Goal: Find specific page/section: Find specific page/section

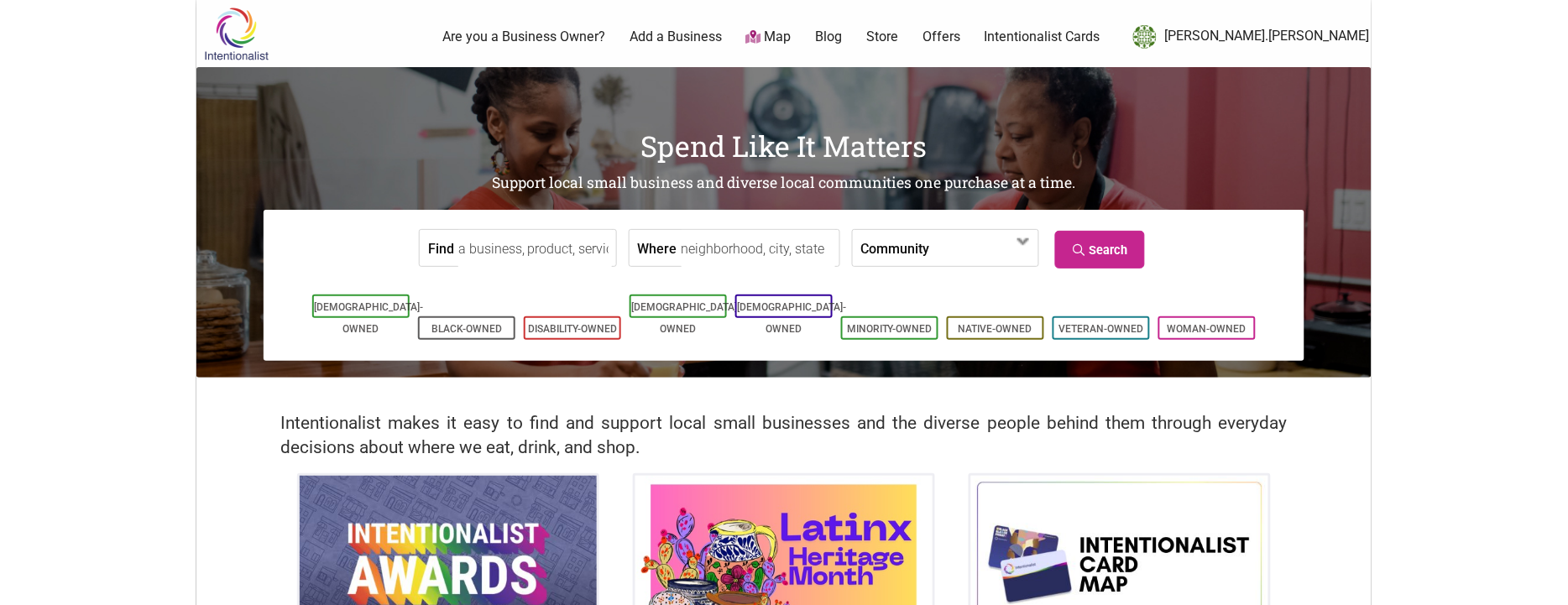
click at [544, 239] on input "Find" at bounding box center [535, 248] width 154 height 38
click at [486, 247] on input "pan de" at bounding box center [535, 248] width 154 height 38
paste input "Seatango"
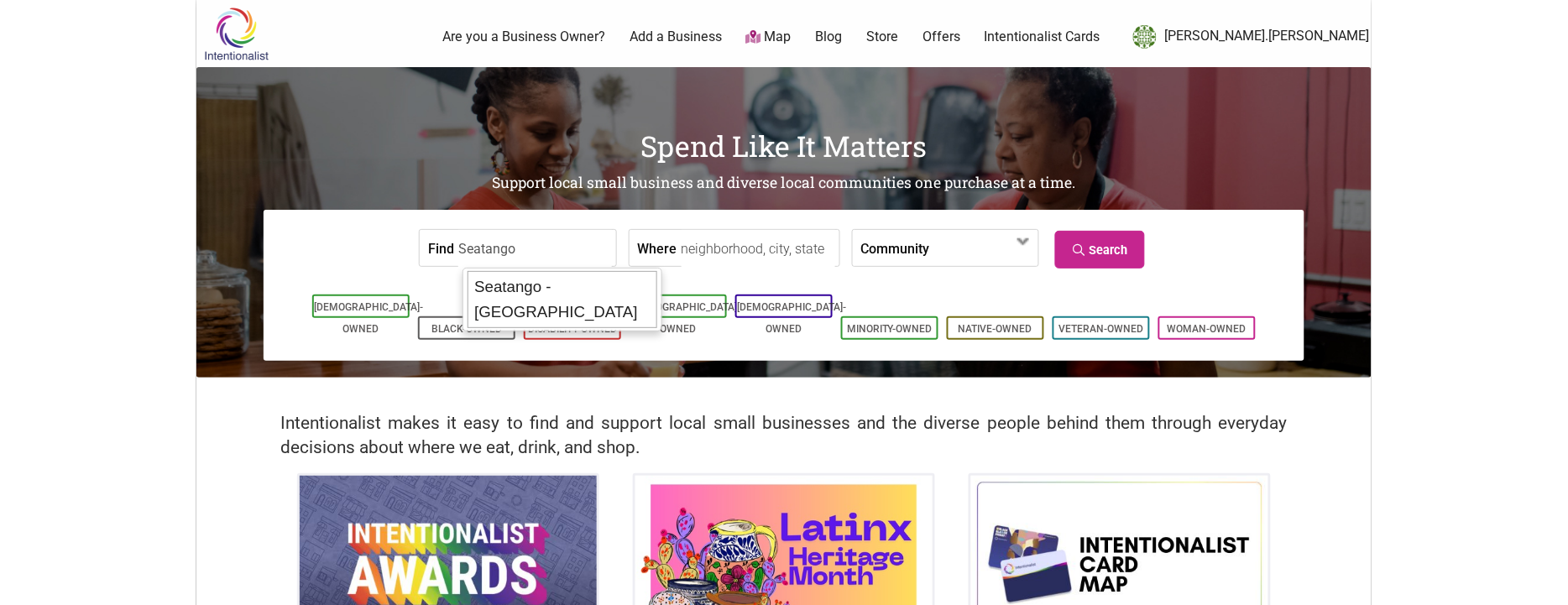
click at [501, 285] on div "Seatango - [GEOGRAPHIC_DATA]" at bounding box center [562, 300] width 190 height 57
type input "Seatango - [GEOGRAPHIC_DATA]"
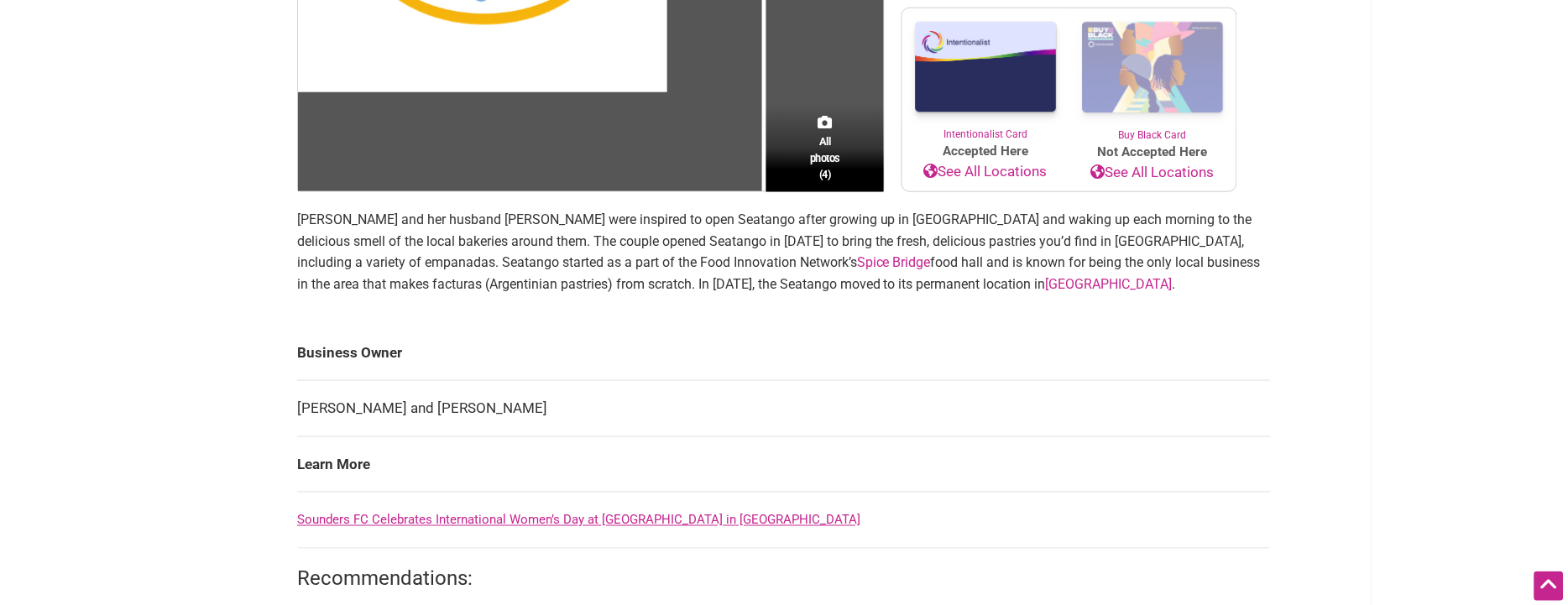
scroll to position [410, 0]
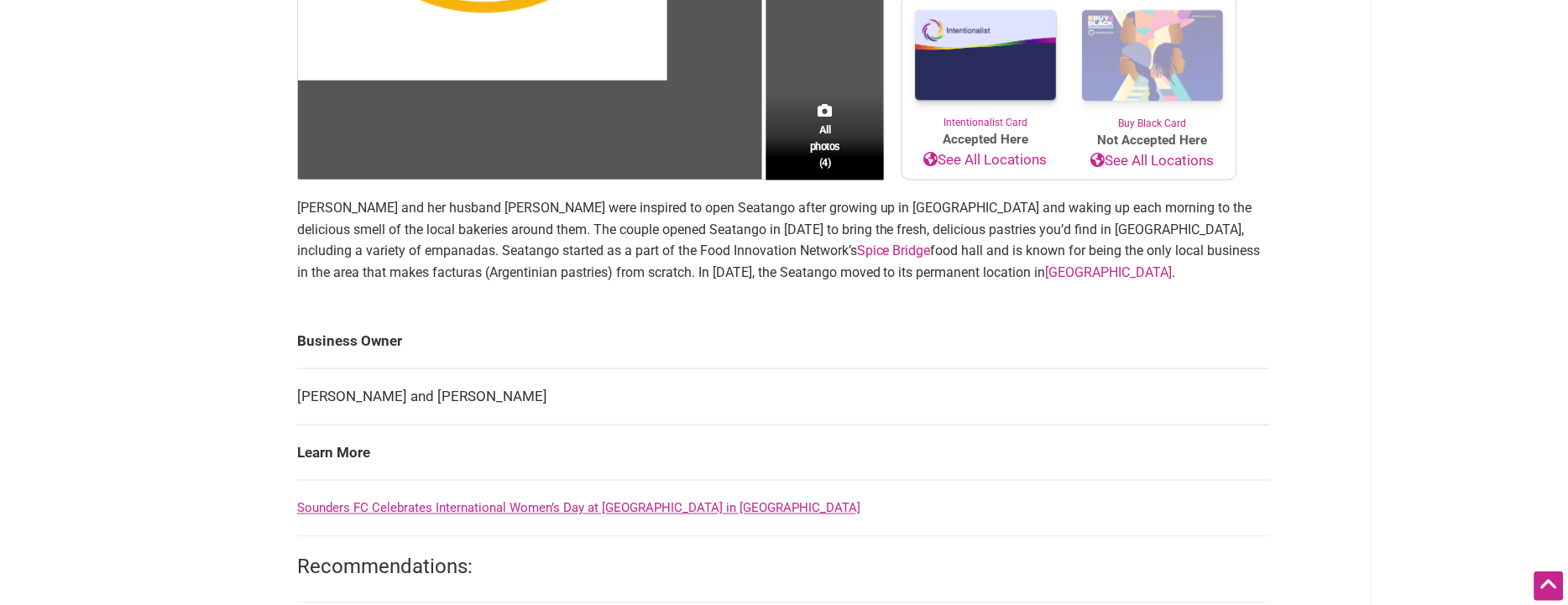
click at [542, 402] on td "[PERSON_NAME] and [PERSON_NAME]" at bounding box center [784, 398] width 974 height 56
drag, startPoint x: 539, startPoint y: 396, endPoint x: 509, endPoint y: 393, distance: 30.1
click at [509, 393] on td "[PERSON_NAME] and [PERSON_NAME]" at bounding box center [784, 398] width 974 height 56
click at [545, 396] on td "[PERSON_NAME] and [PERSON_NAME]" at bounding box center [784, 398] width 974 height 56
drag, startPoint x: 544, startPoint y: 393, endPoint x: 279, endPoint y: 393, distance: 265.0
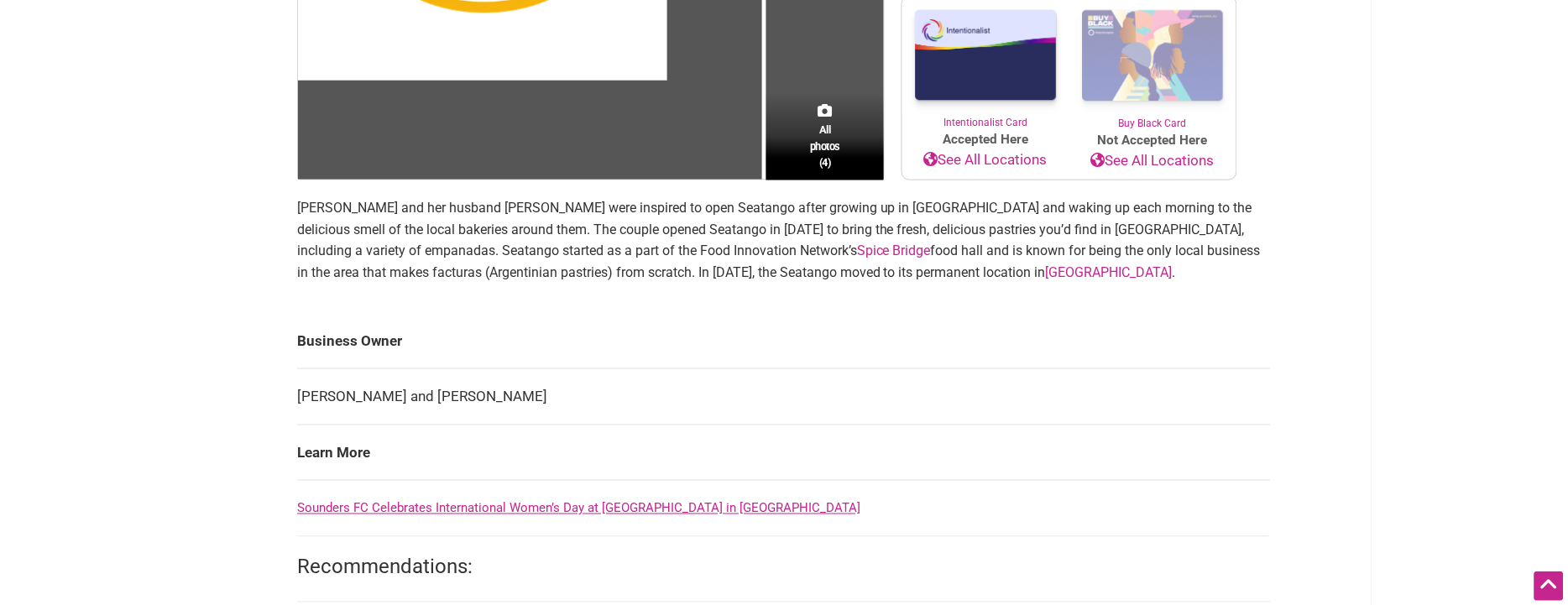
click at [329, 394] on td "[PERSON_NAME] and [PERSON_NAME]" at bounding box center [784, 398] width 974 height 56
drag, startPoint x: 298, startPoint y: 398, endPoint x: 534, endPoint y: 395, distance: 236.0
click at [534, 395] on td "[PERSON_NAME] and [PERSON_NAME]" at bounding box center [784, 398] width 974 height 56
copy td "[PERSON_NAME] and [PERSON_NAME]"
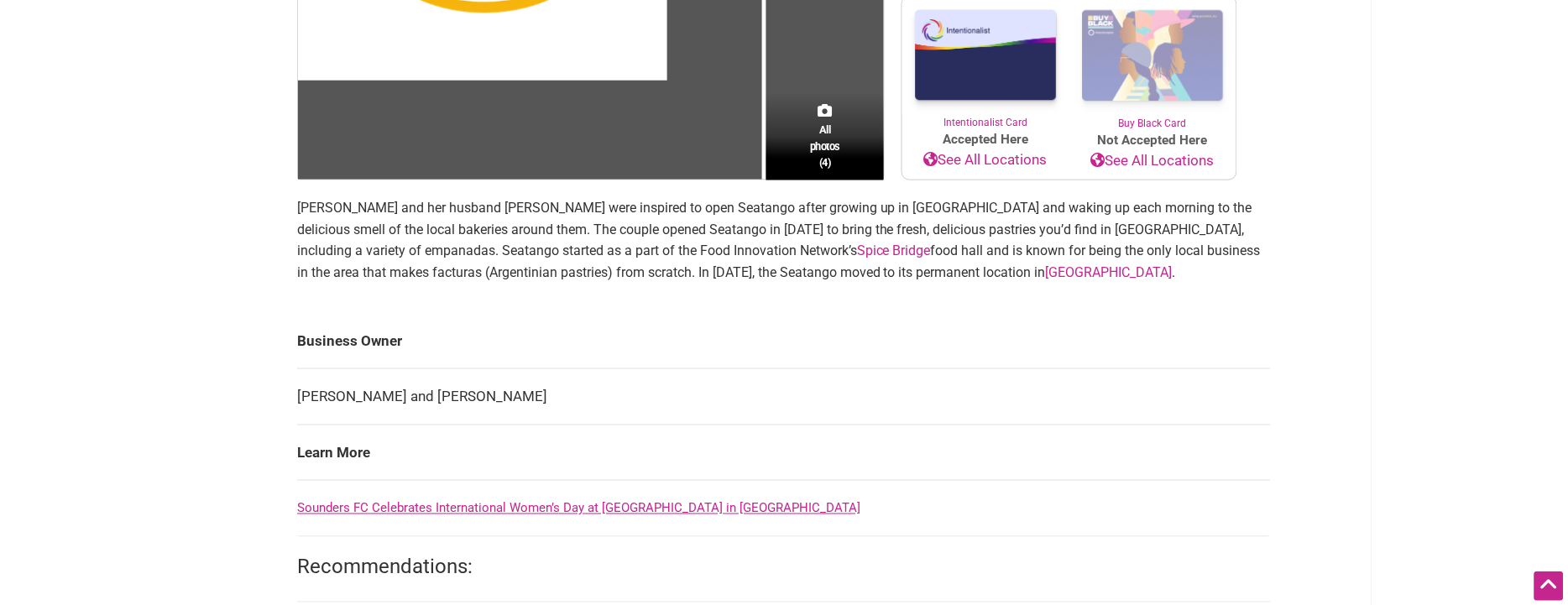
click at [643, 238] on p "[PERSON_NAME] and her husband [PERSON_NAME] were inspired to open Seatango afte…" at bounding box center [784, 240] width 974 height 85
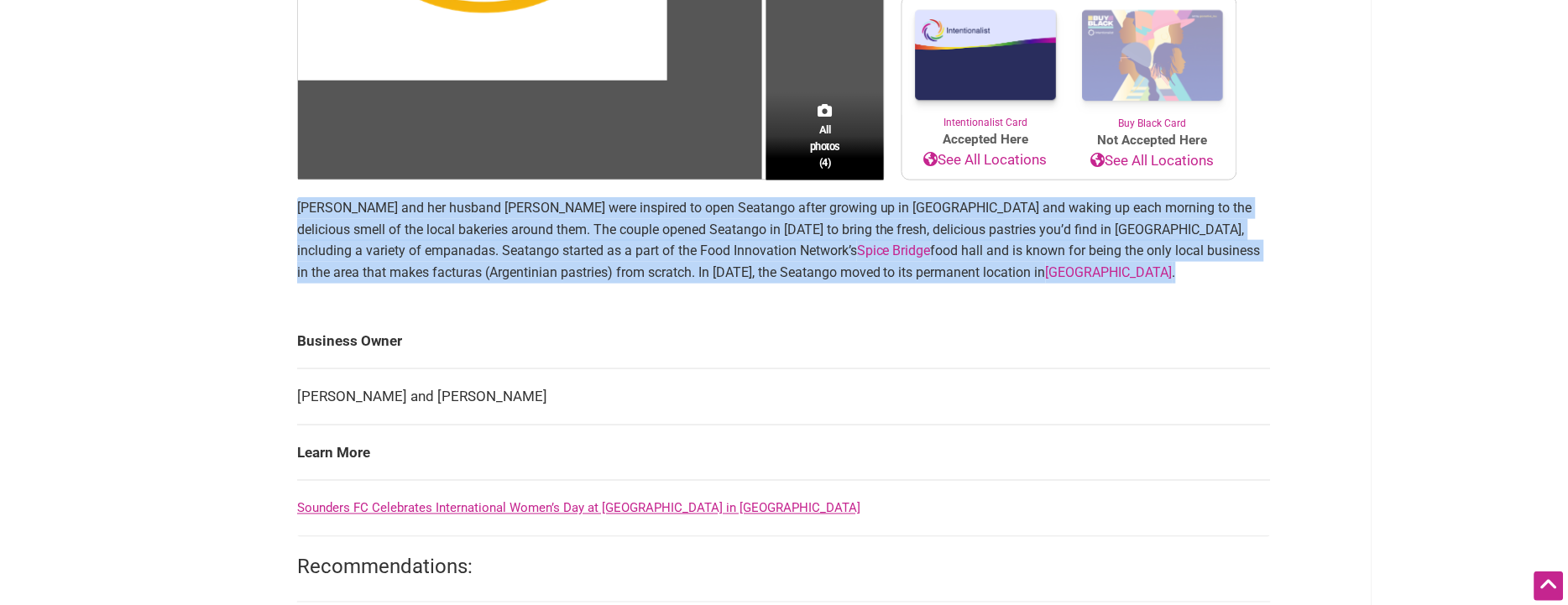
click at [643, 238] on p "[PERSON_NAME] and her husband [PERSON_NAME] were inspired to open Seatango afte…" at bounding box center [784, 240] width 974 height 85
copy section "[PERSON_NAME] and her husband [PERSON_NAME] were inspired to open Seatango afte…"
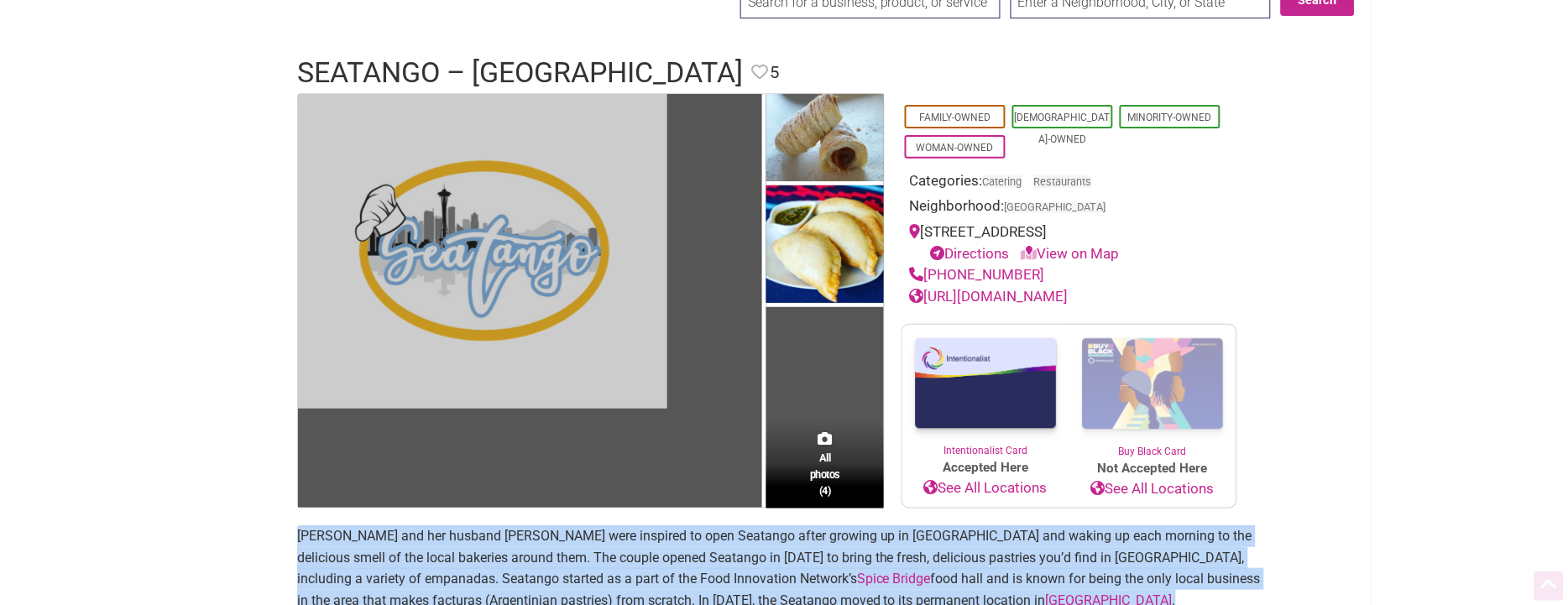
scroll to position [0, 0]
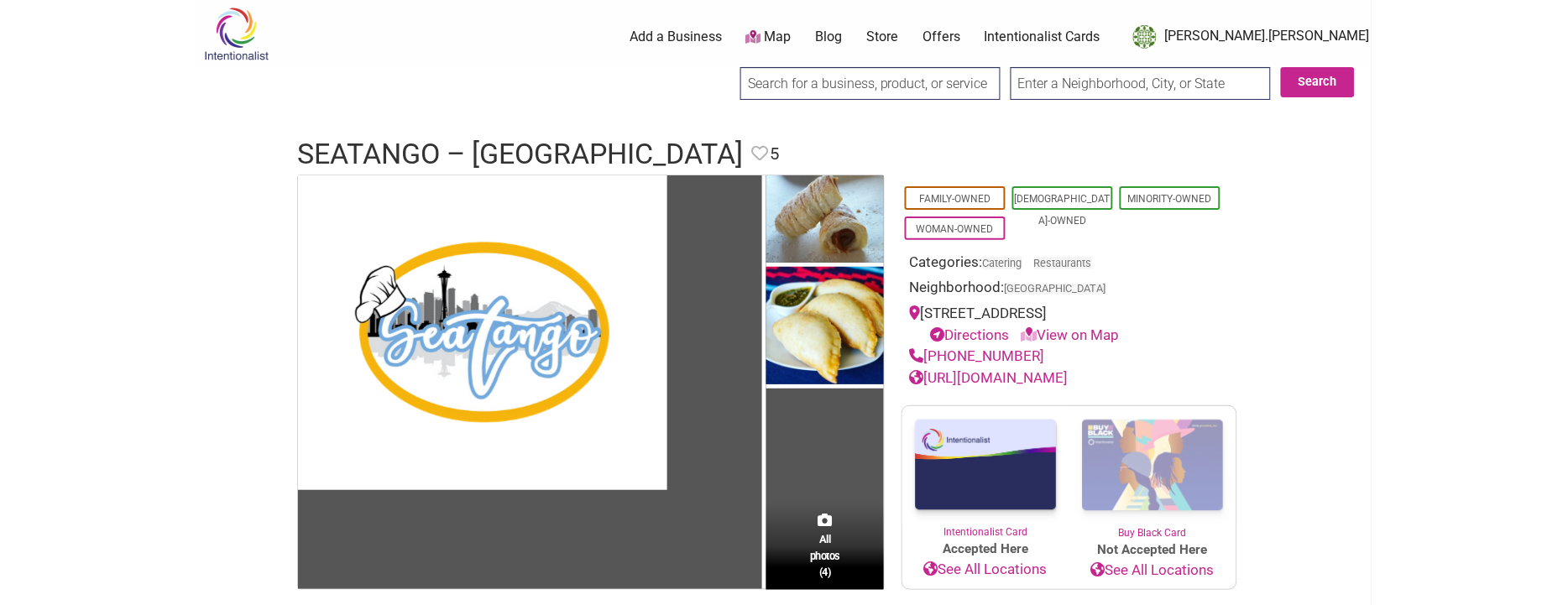
click at [832, 91] on input "search" at bounding box center [870, 83] width 261 height 33
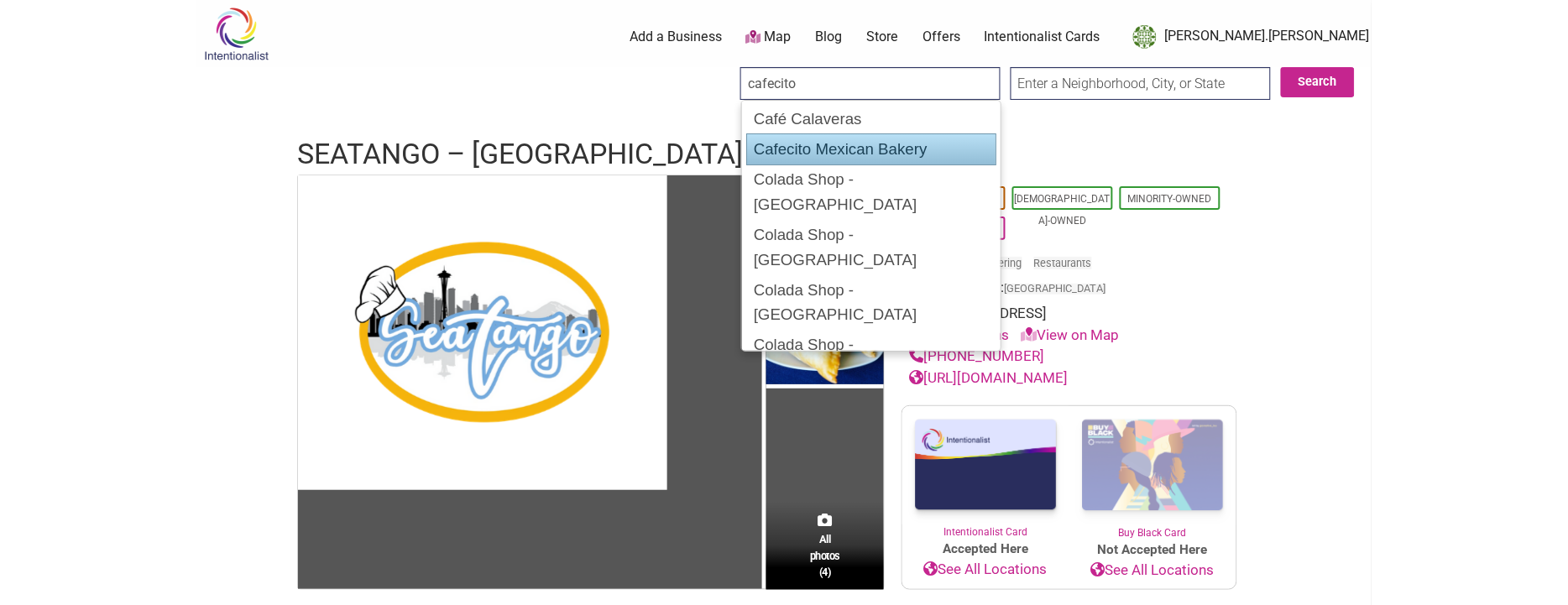
click at [881, 148] on div "Cafecito Mexican Bakery" at bounding box center [871, 149] width 250 height 32
type input "Cafecito Mexican Bakery"
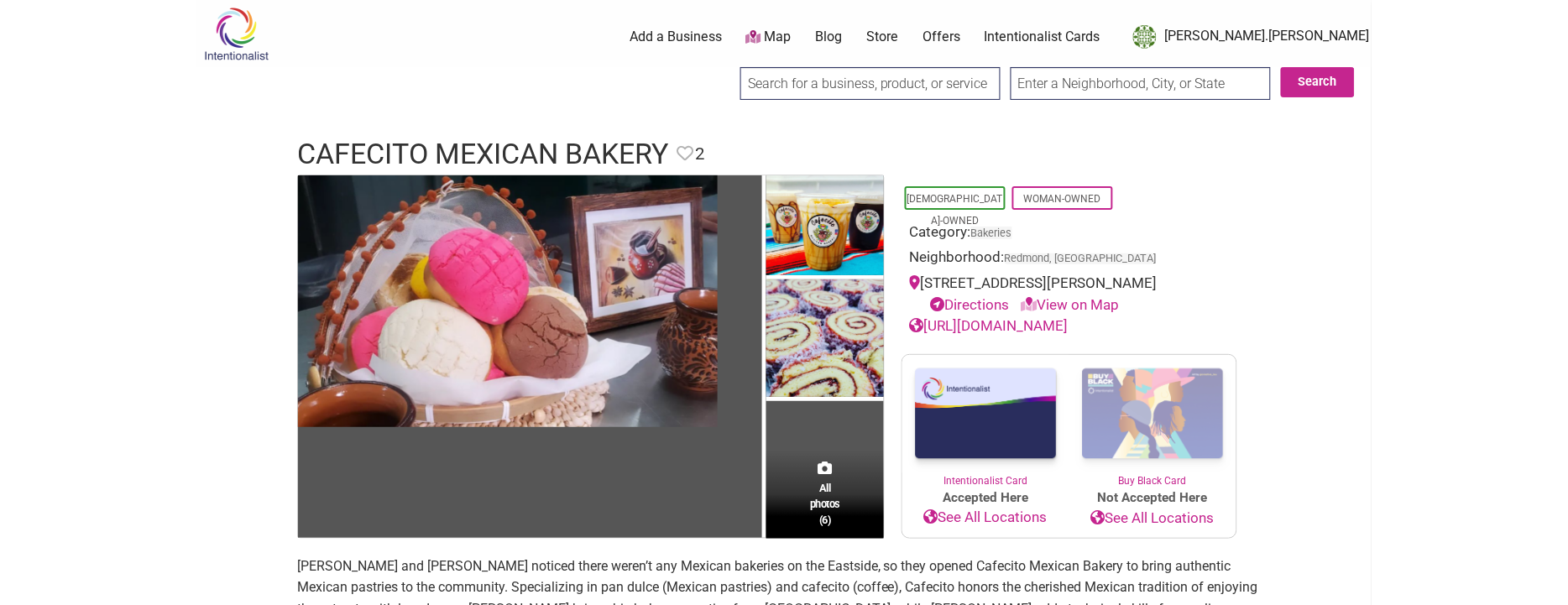
scroll to position [173, 0]
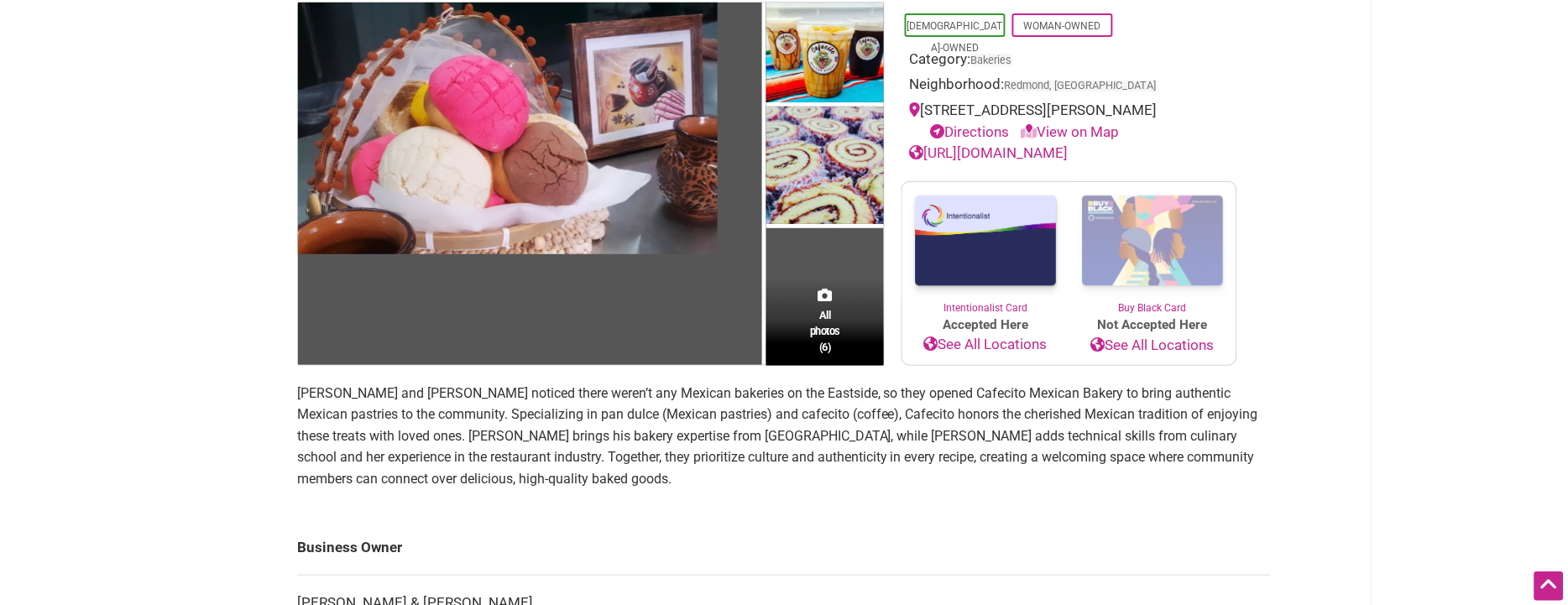
click at [536, 424] on p "Lizeet Bustamante and Porfirio Salazar noticed there weren’t any Mexican bakeri…" at bounding box center [784, 436] width 974 height 108
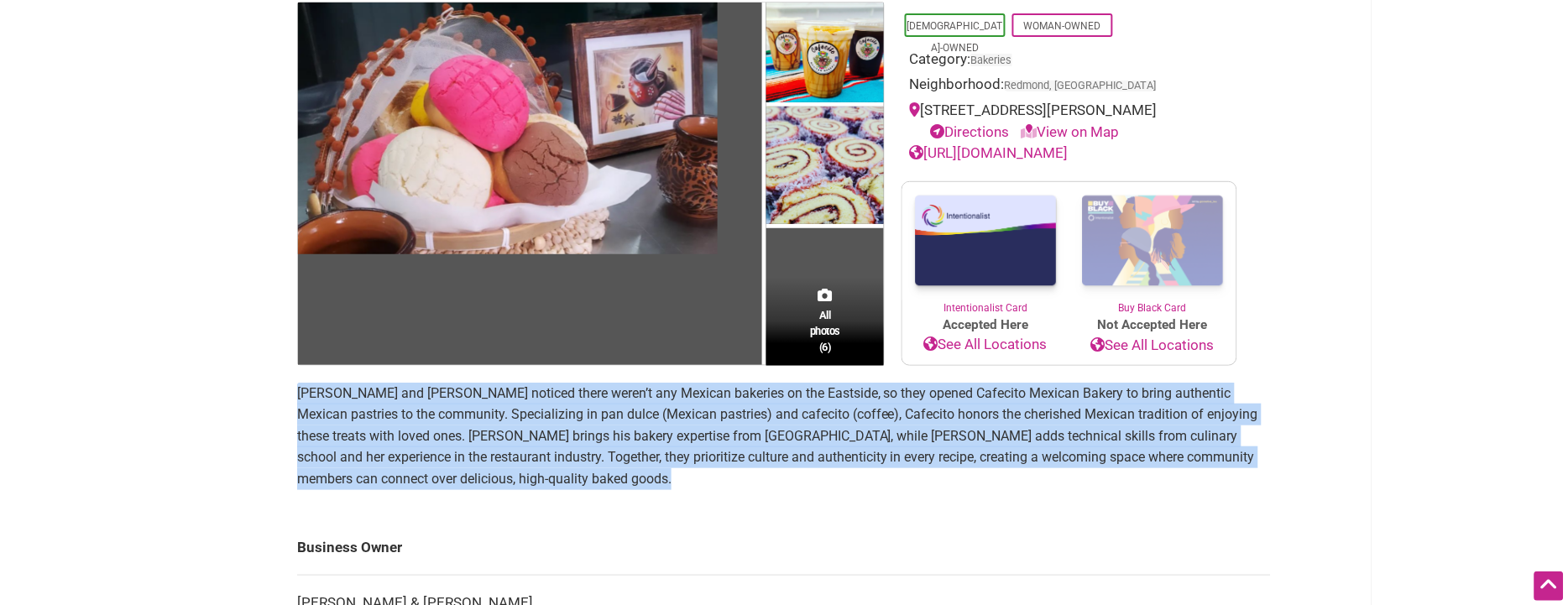
drag, startPoint x: 536, startPoint y: 424, endPoint x: 555, endPoint y: 413, distance: 22.0
click at [535, 424] on p "Lizeet Bustamante and Porfirio Salazar noticed there weren’t any Mexican bakeri…" at bounding box center [784, 436] width 974 height 108
copy section "Lizeet Bustamante and Porfirio Salazar noticed there weren’t any Mexican bakeri…"
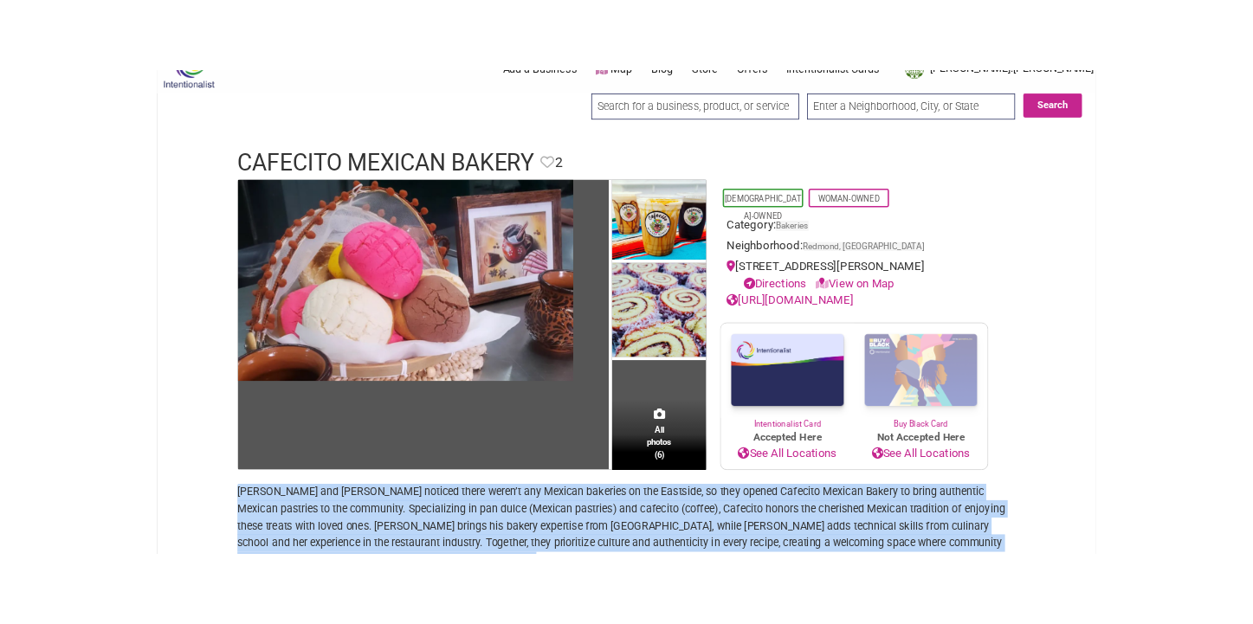
scroll to position [21, 0]
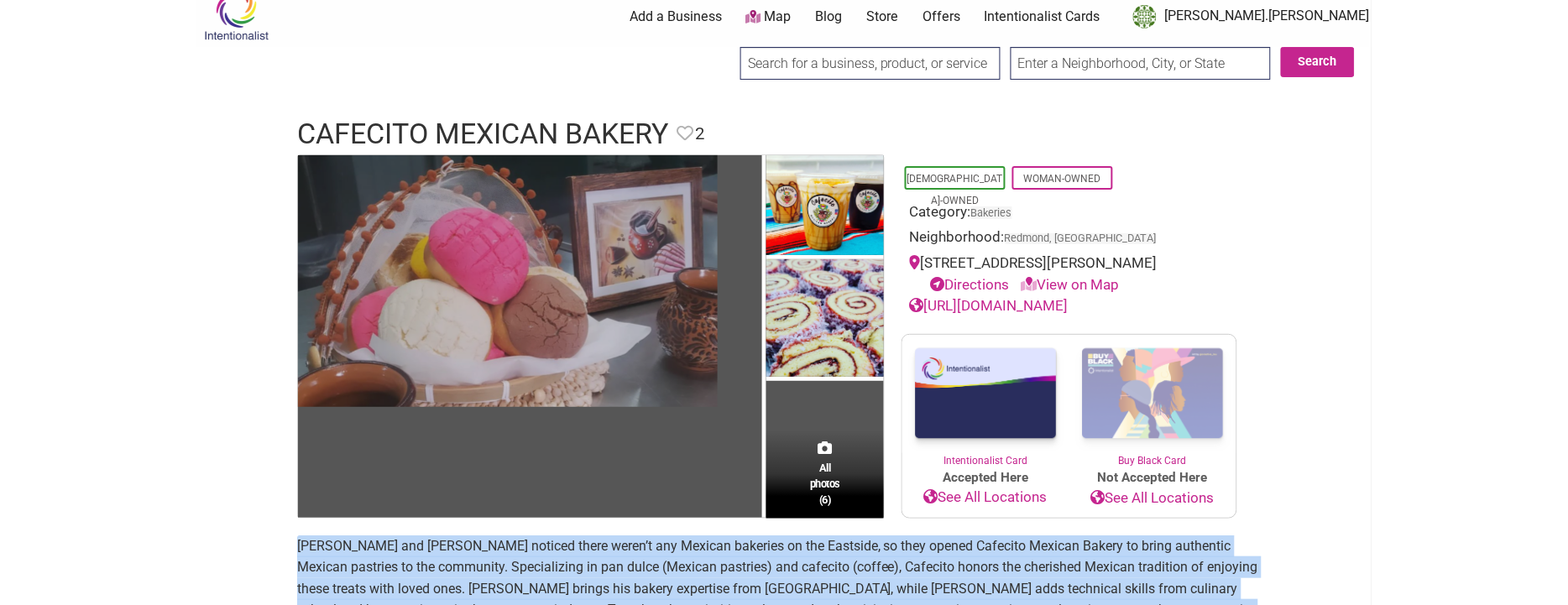
click at [677, 248] on img at bounding box center [507, 281] width 420 height 252
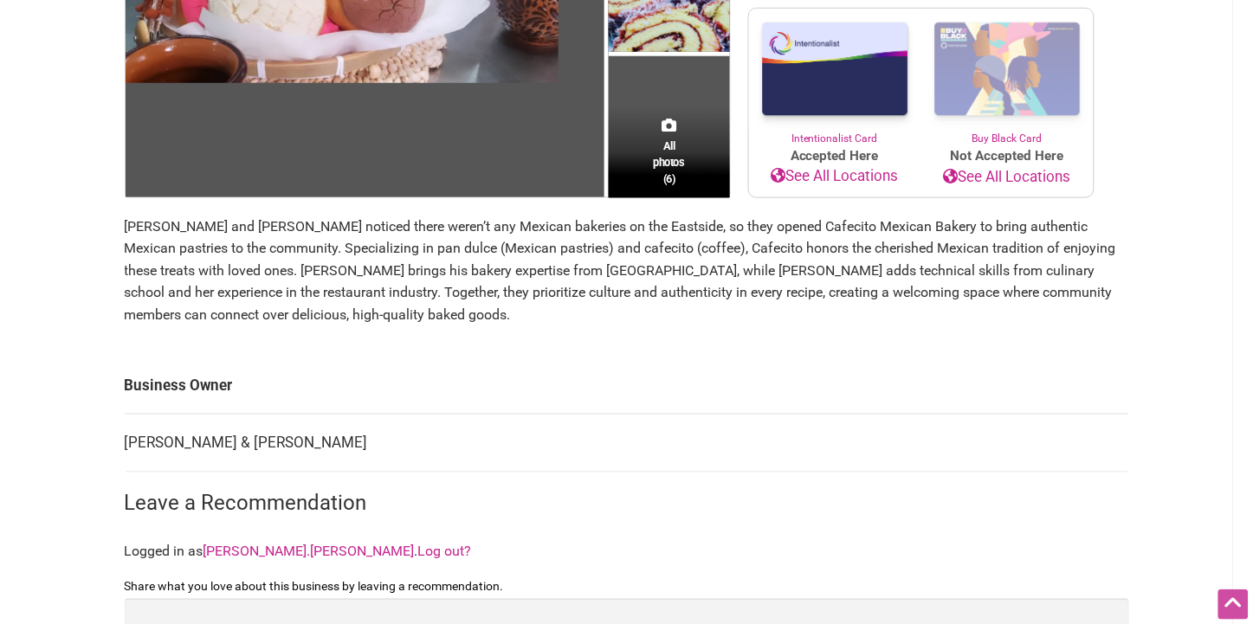
scroll to position [394, 0]
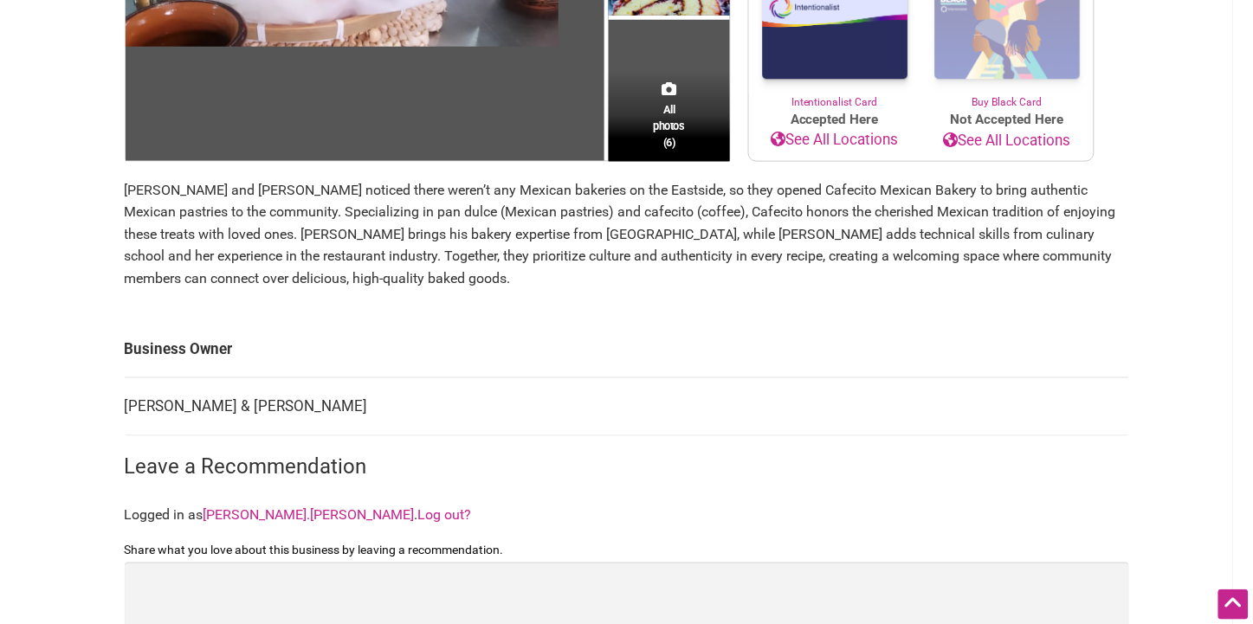
drag, startPoint x: 326, startPoint y: 430, endPoint x: 372, endPoint y: 413, distance: 49.9
click at [327, 429] on td "Lizeet Bustamante & Porfirio Salazar" at bounding box center [627, 408] width 1005 height 58
drag, startPoint x: 372, startPoint y: 407, endPoint x: 120, endPoint y: 404, distance: 252.1
click at [120, 404] on div "All photos (6) Latino-Owned Woman-Owned Category: Bakeries Neighborhood: Redmon…" at bounding box center [626, 298] width 1039 height 1024
drag, startPoint x: 410, startPoint y: 405, endPoint x: 396, endPoint y: 375, distance: 33.3
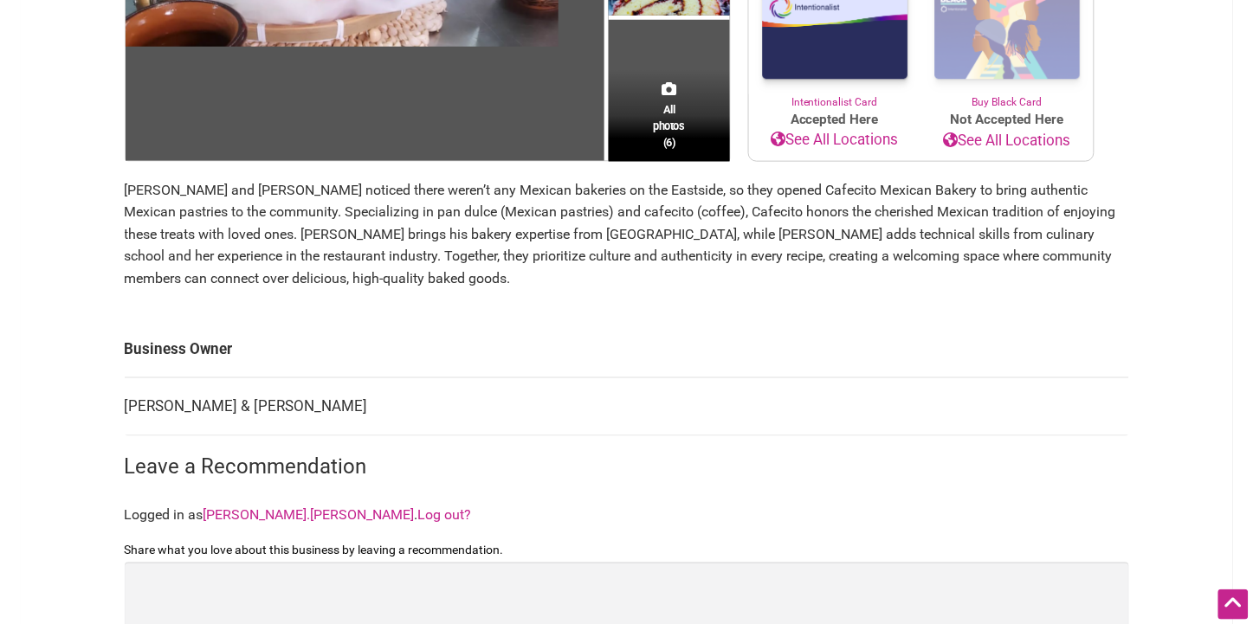
click at [409, 406] on td "Lizeet Bustamante & Porfirio Salazar" at bounding box center [627, 408] width 1005 height 58
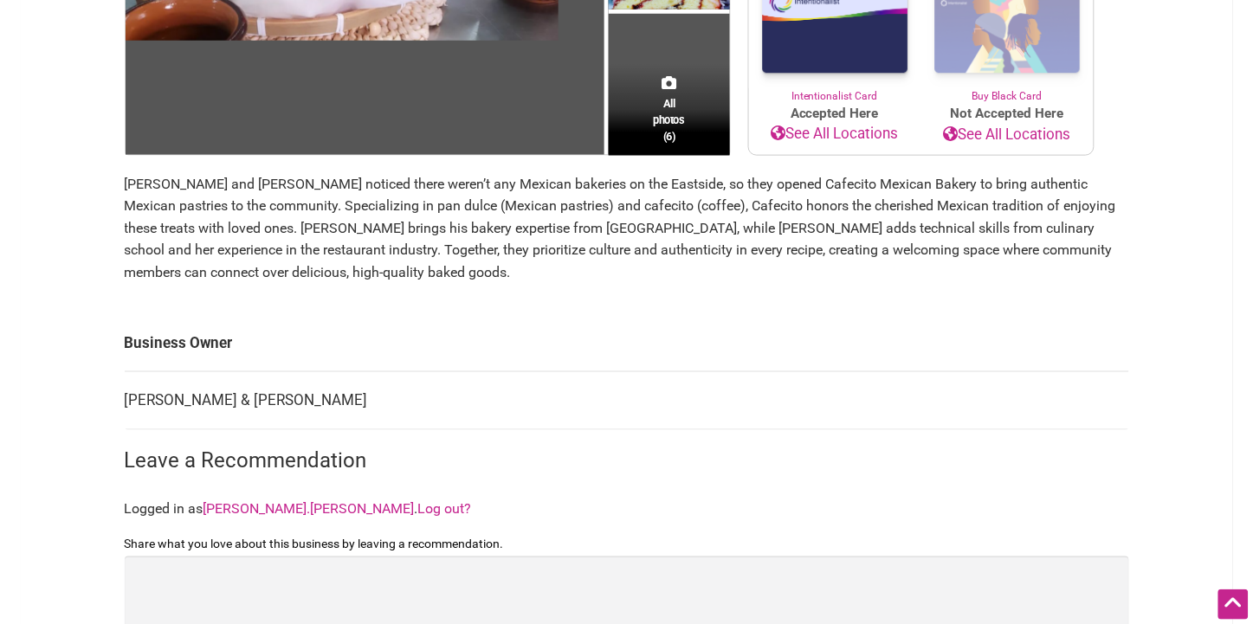
drag, startPoint x: 125, startPoint y: 399, endPoint x: 378, endPoint y: 403, distance: 252.9
click at [378, 403] on td "Lizeet Bustamante & Porfirio Salazar" at bounding box center [627, 401] width 1005 height 58
copy td "Lizeet Bustamante & Porfirio Salazar"
